Goal: Transaction & Acquisition: Purchase product/service

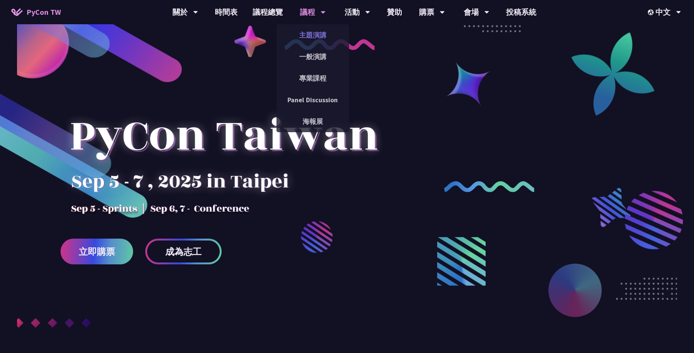
click at [305, 35] on link "主題演講" at bounding box center [313, 35] width 73 height 18
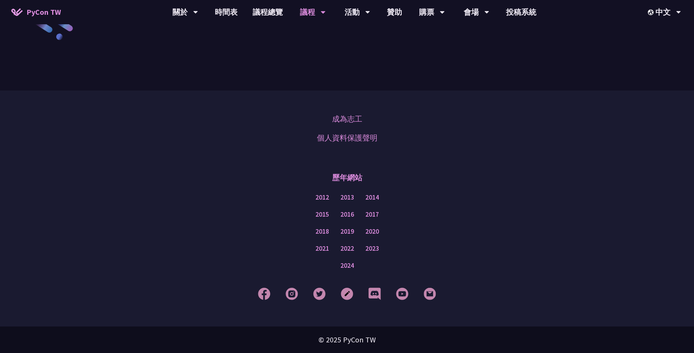
scroll to position [1318, 0]
click at [286, 11] on link "議程總覽" at bounding box center [267, 12] width 45 height 24
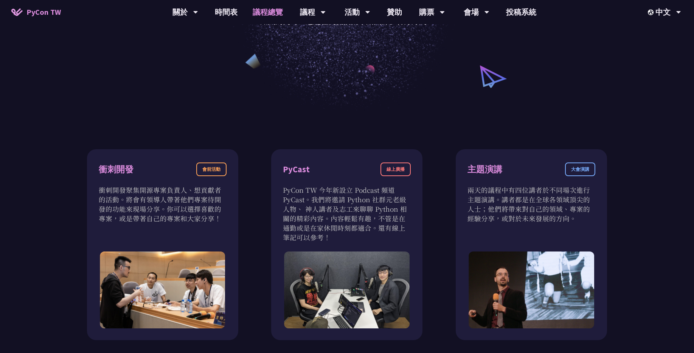
scroll to position [227, 0]
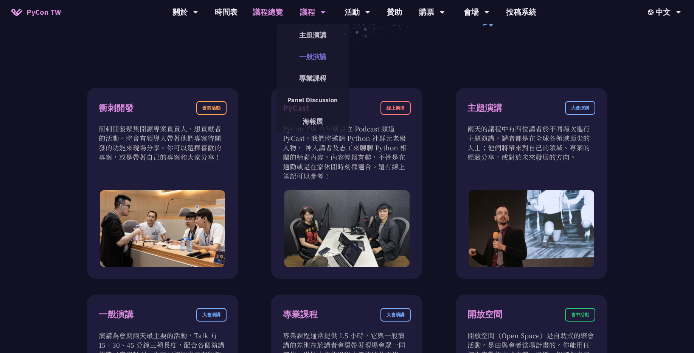
click at [324, 62] on link "一般演講" at bounding box center [313, 57] width 73 height 18
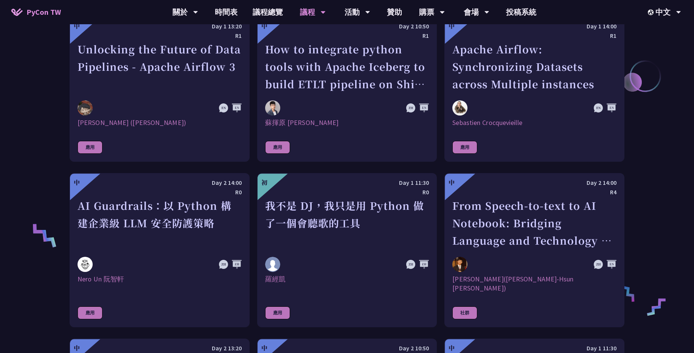
scroll to position [363, 0]
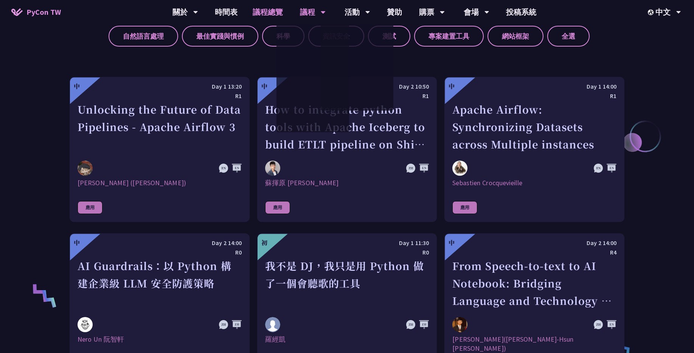
click at [271, 13] on link "議程總覽" at bounding box center [267, 12] width 45 height 24
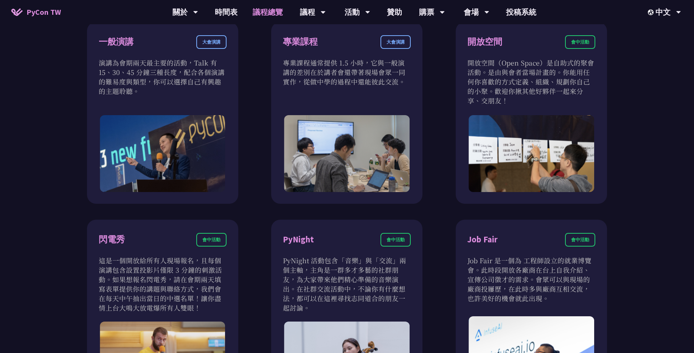
scroll to position [772, 0]
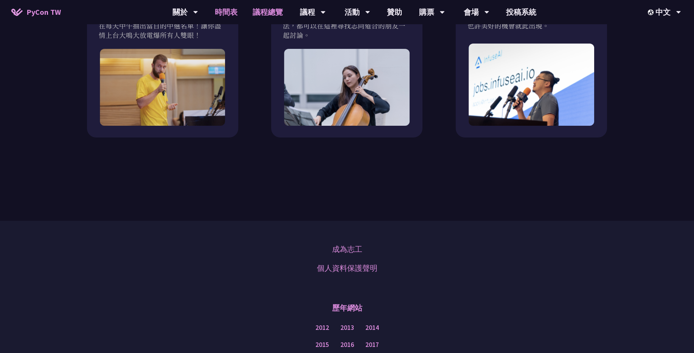
click at [232, 12] on link "時間表" at bounding box center [226, 12] width 38 height 24
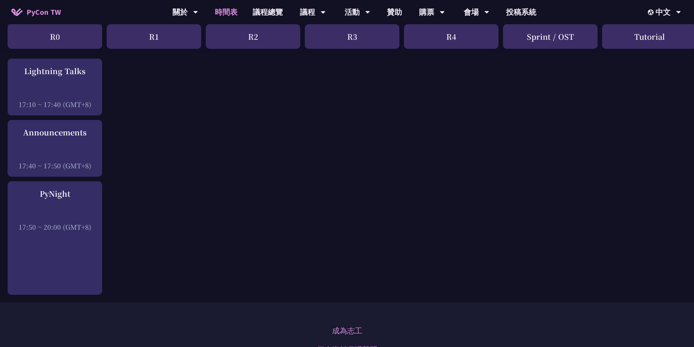
scroll to position [1103, 0]
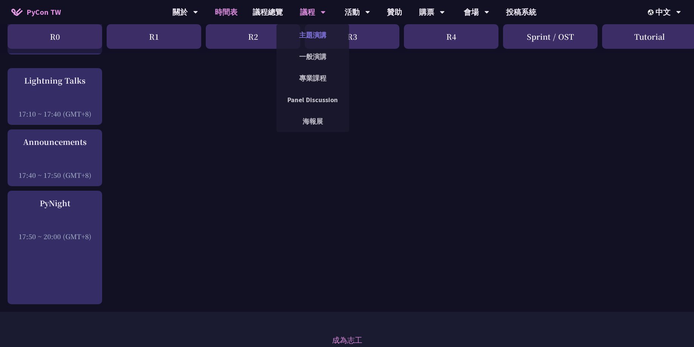
click at [303, 39] on link "主題演講" at bounding box center [313, 35] width 73 height 18
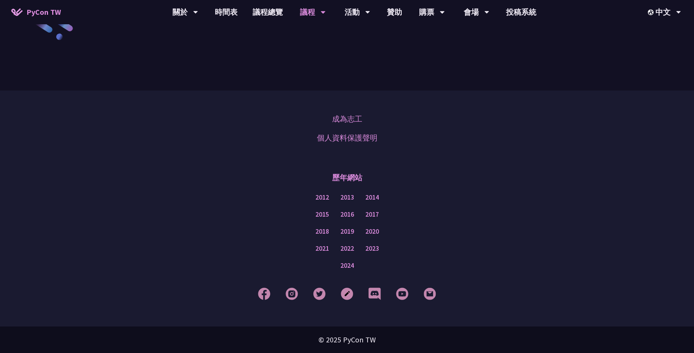
scroll to position [1318, 0]
click at [313, 52] on link "一般演講" at bounding box center [313, 57] width 73 height 18
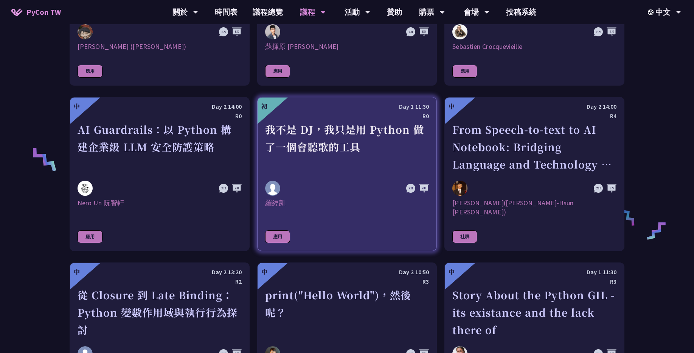
scroll to position [681, 0]
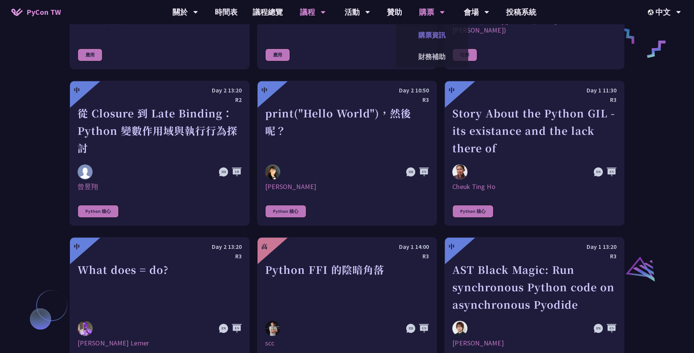
click at [426, 40] on link "購票資訊" at bounding box center [432, 35] width 73 height 18
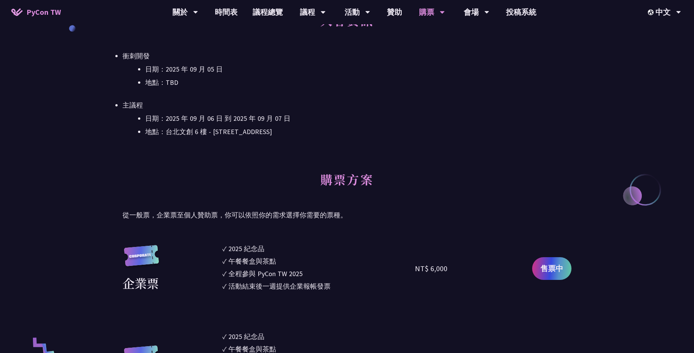
scroll to position [182, 0]
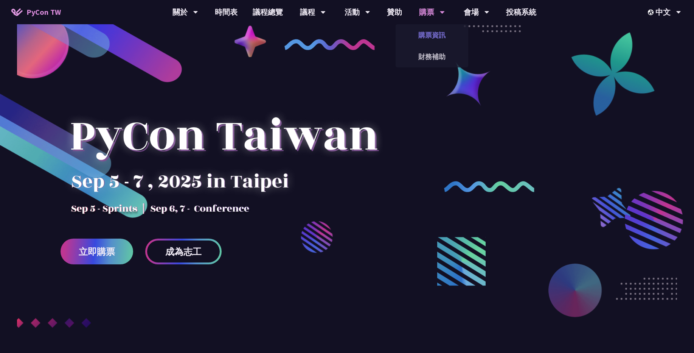
click at [431, 35] on link "購票資訊" at bounding box center [432, 35] width 73 height 18
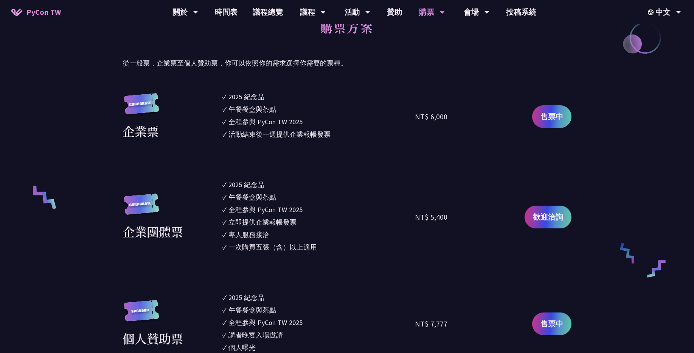
scroll to position [545, 0]
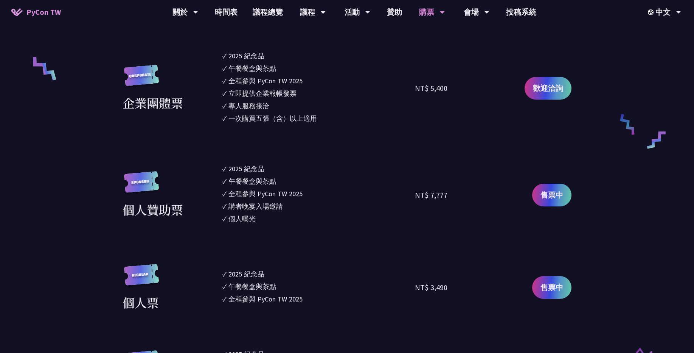
click at [556, 207] on div "售票中" at bounding box center [541, 194] width 61 height 62
click at [555, 198] on span "售票中" at bounding box center [552, 194] width 23 height 11
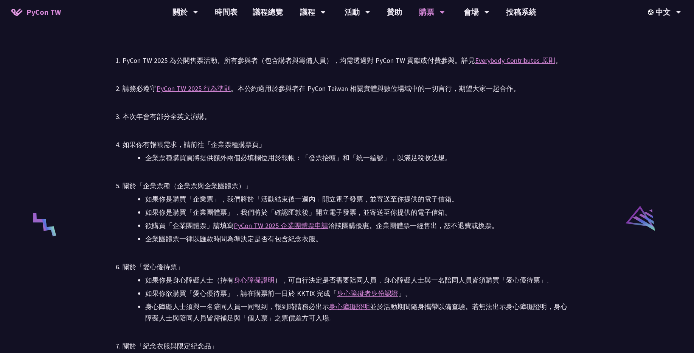
scroll to position [1175, 0]
